Goal: Task Accomplishment & Management: Manage account settings

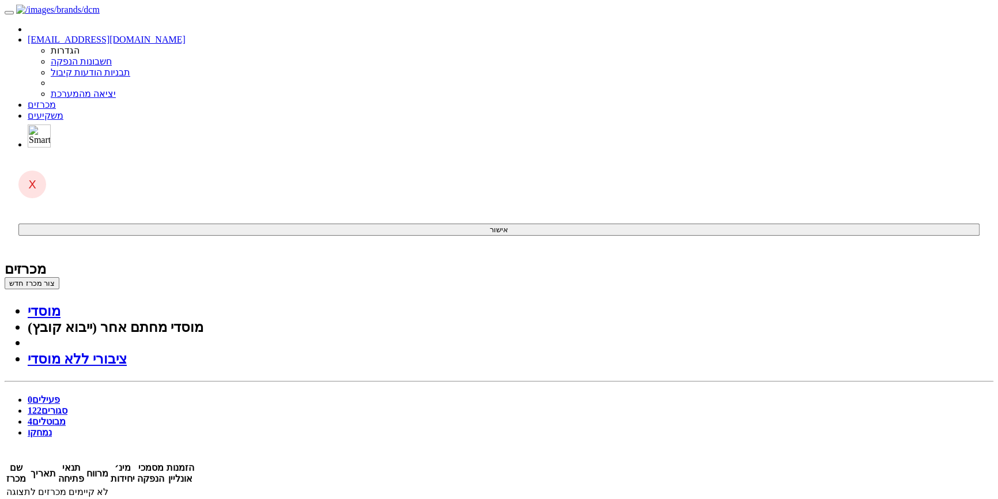
click at [60, 395] on link "פעילים 0" at bounding box center [44, 400] width 32 height 10
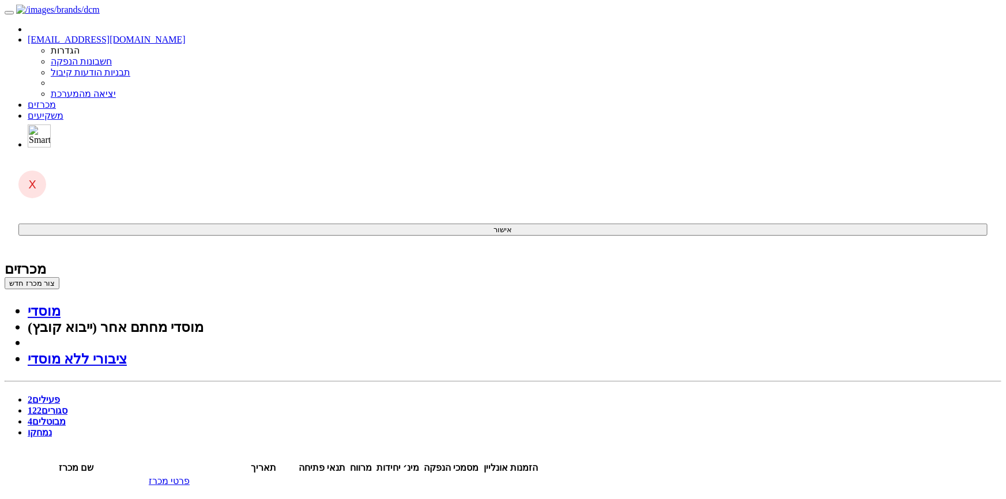
drag, startPoint x: 39, startPoint y: 322, endPoint x: 2, endPoint y: 334, distance: 38.3
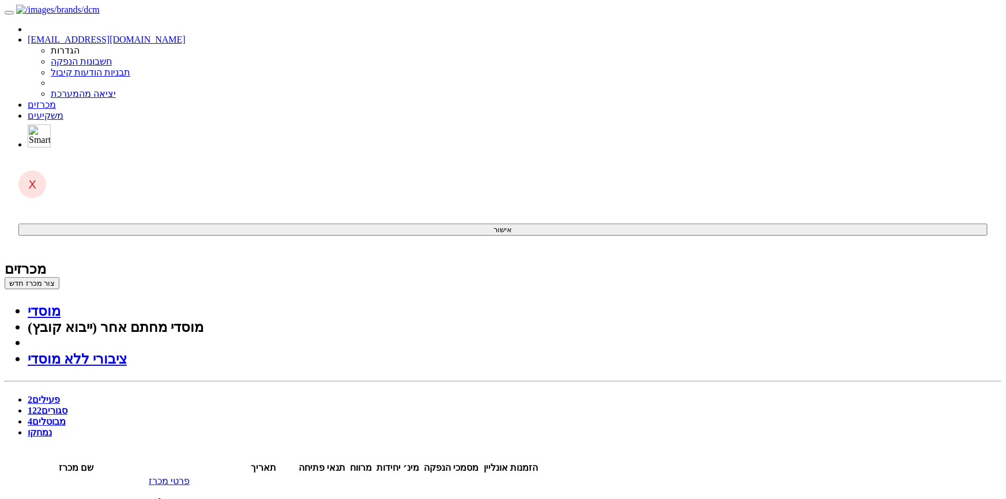
drag, startPoint x: 354, startPoint y: 1051, endPoint x: 383, endPoint y: 1051, distance: 29.4
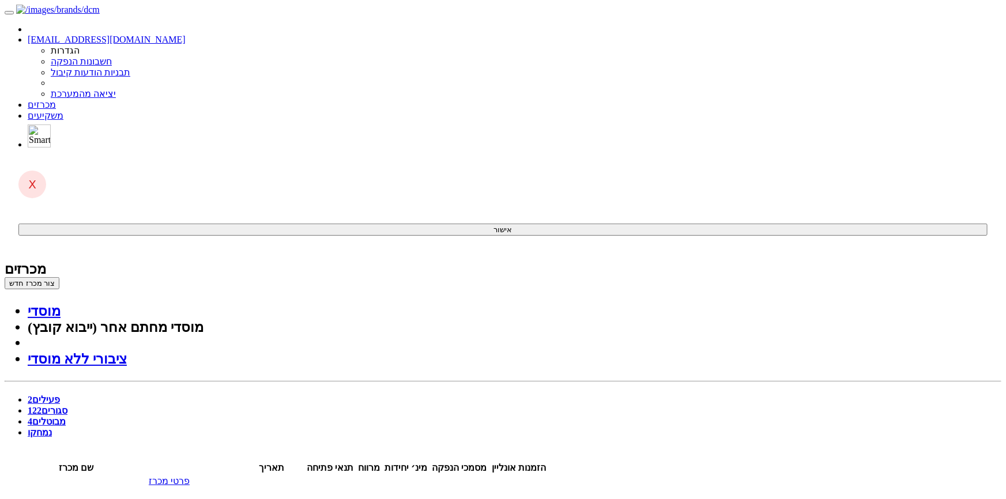
drag, startPoint x: 394, startPoint y: 1259, endPoint x: 355, endPoint y: 1259, distance: 38.6
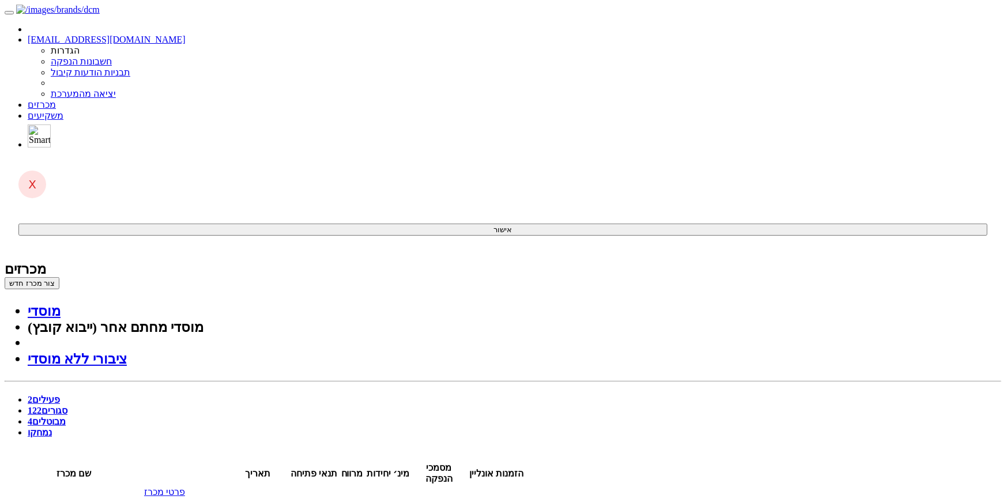
drag, startPoint x: 350, startPoint y: 2929, endPoint x: 382, endPoint y: 2929, distance: 31.1
drag, startPoint x: 390, startPoint y: 3089, endPoint x: 350, endPoint y: 3089, distance: 39.8
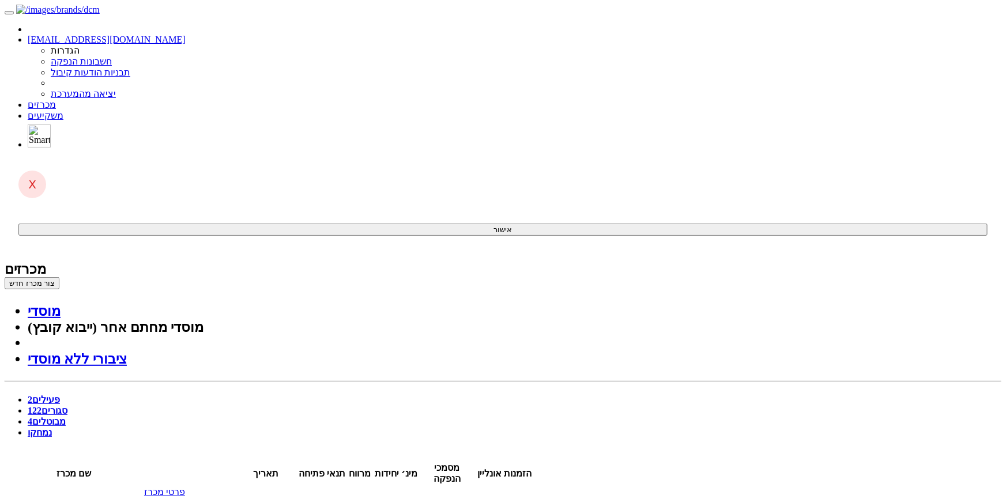
scroll to position [551, 0]
